Goal: Task Accomplishment & Management: Complete application form

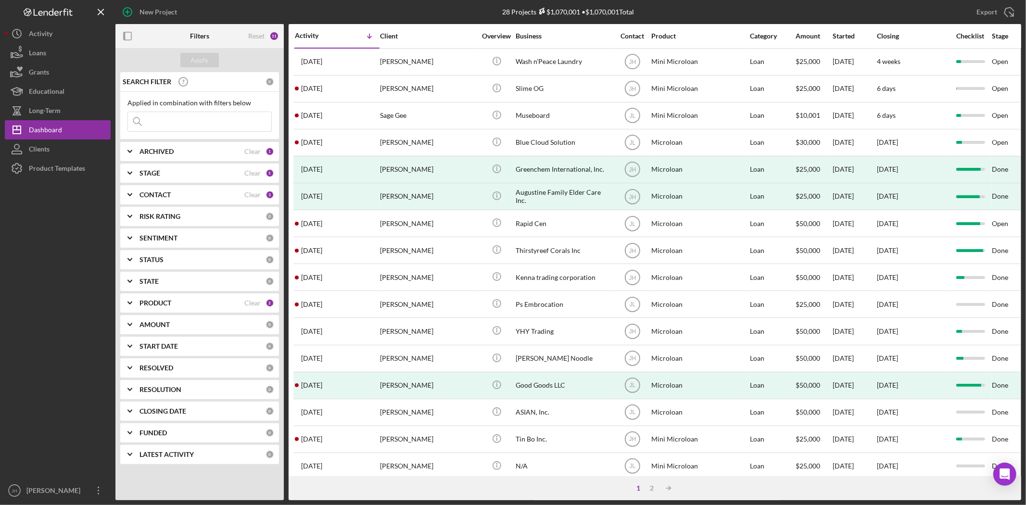
click at [174, 301] on div "PRODUCT" at bounding box center [191, 303] width 105 height 8
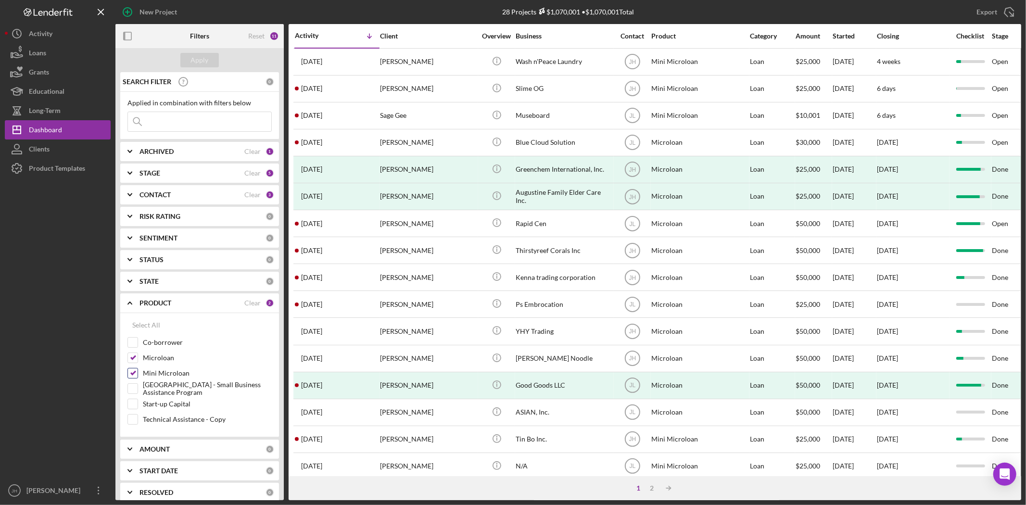
click at [163, 374] on label "Mini Microloan" at bounding box center [207, 373] width 129 height 10
click at [138, 374] on input "Mini Microloan" at bounding box center [133, 373] width 10 height 10
checkbox input "false"
click at [207, 60] on div "Apply" at bounding box center [200, 60] width 18 height 14
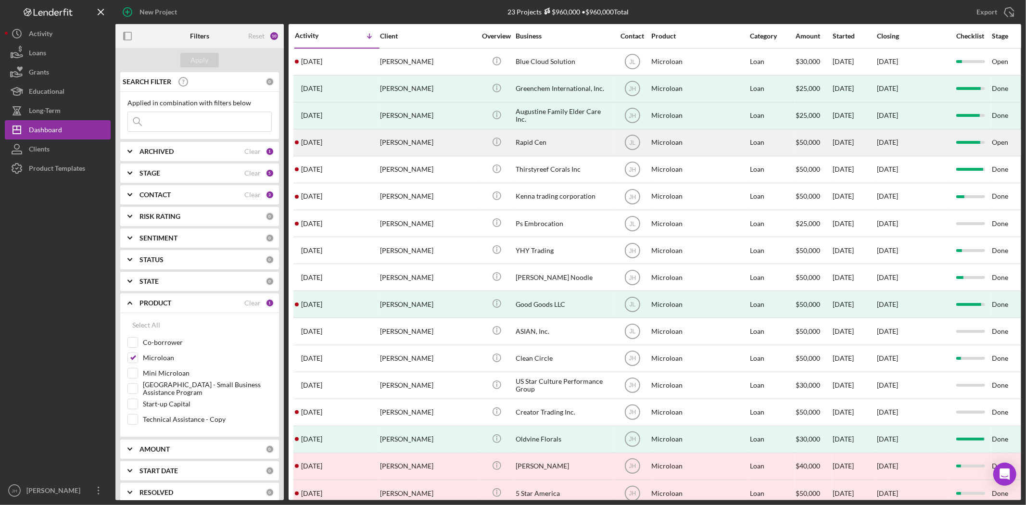
click at [449, 136] on div "[PERSON_NAME]" at bounding box center [428, 142] width 96 height 25
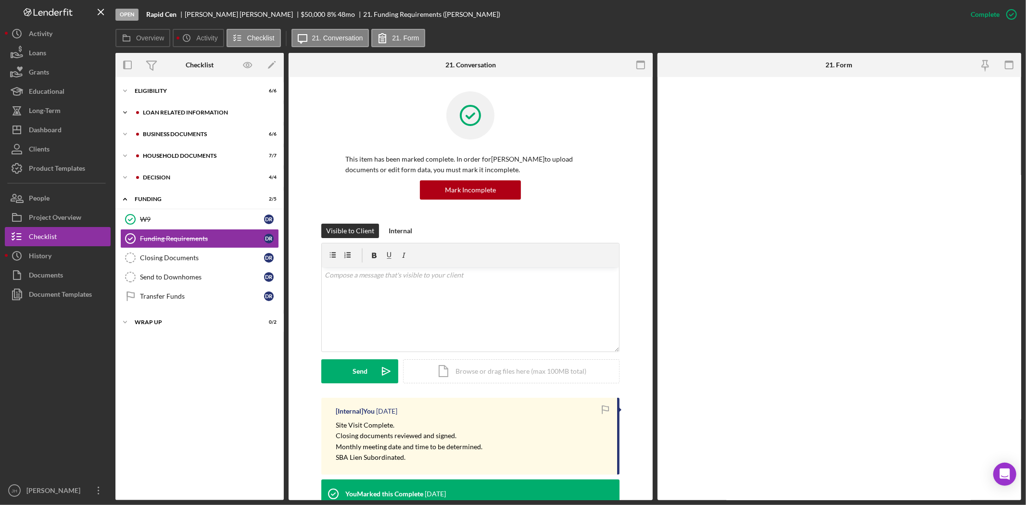
click at [180, 113] on div "Loan related information" at bounding box center [207, 113] width 129 height 6
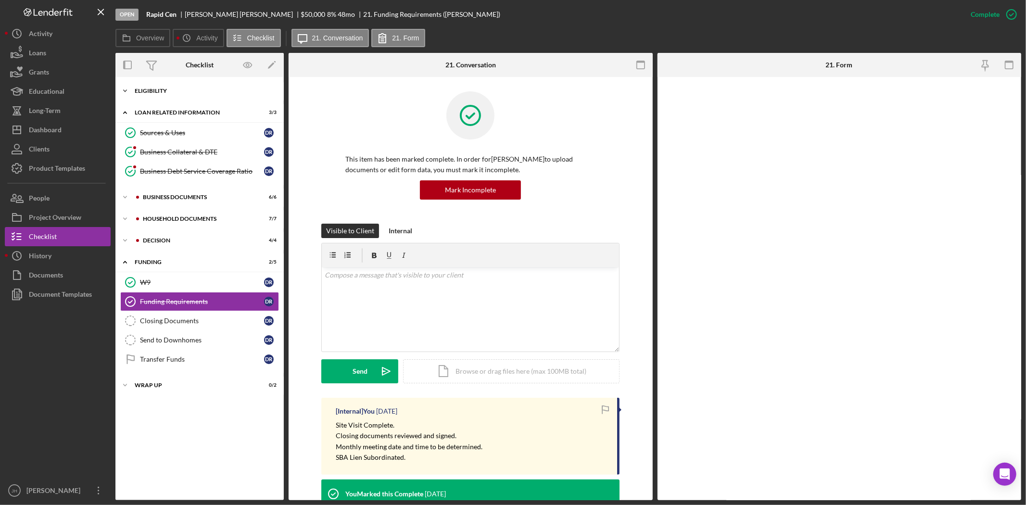
click at [178, 93] on div "Eligibility" at bounding box center [203, 91] width 137 height 6
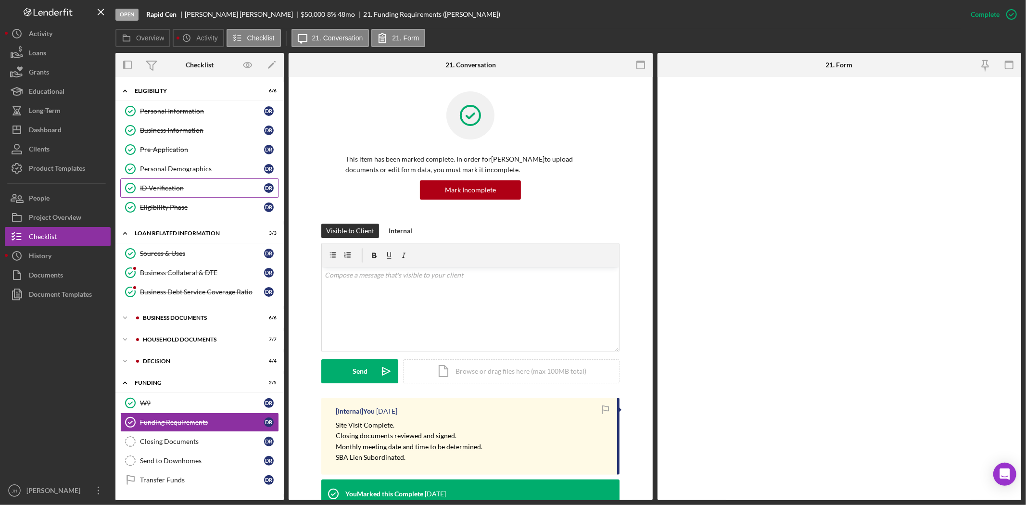
click at [197, 184] on div "ID Verification" at bounding box center [202, 188] width 124 height 8
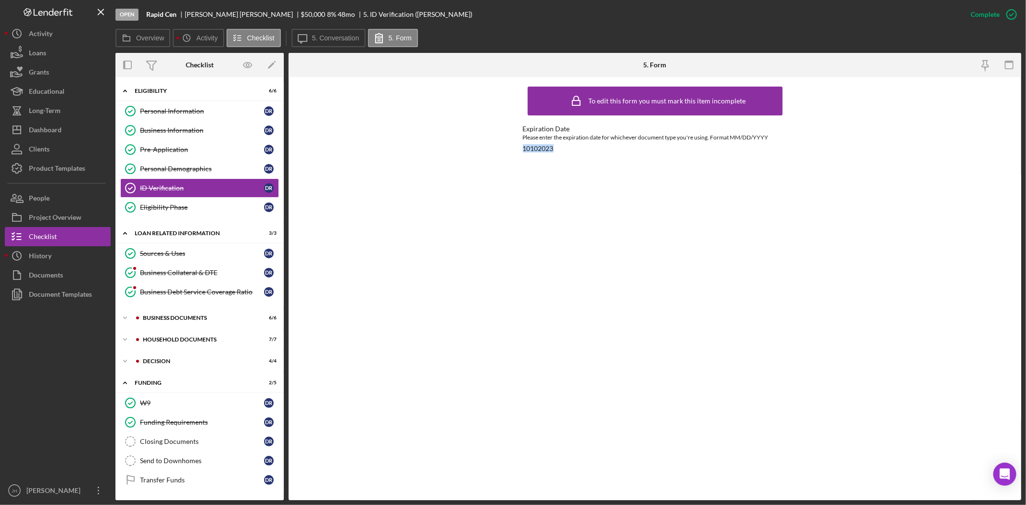
drag, startPoint x: 566, startPoint y: 150, endPoint x: 444, endPoint y: 155, distance: 122.2
click at [477, 157] on div "To edit this form you must mark this item incomplete Expiration Date Please ent…" at bounding box center [654, 288] width 732 height 423
click at [638, 291] on div "To edit this form you must mark this item incomplete Expiration Date Please ent…" at bounding box center [655, 288] width 264 height 413
click at [68, 204] on button "People" at bounding box center [58, 197] width 106 height 19
